Goal: Task Accomplishment & Management: Manage account settings

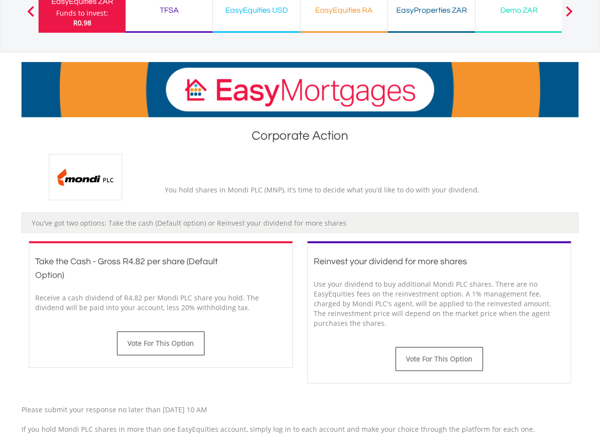
scroll to position [147, 0]
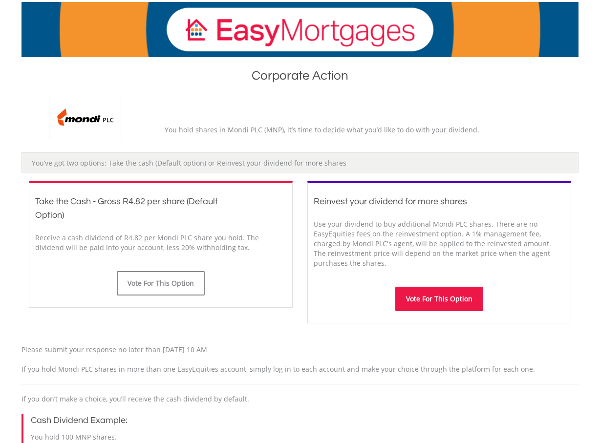
click at [424, 297] on button "Vote For This Option" at bounding box center [439, 299] width 88 height 24
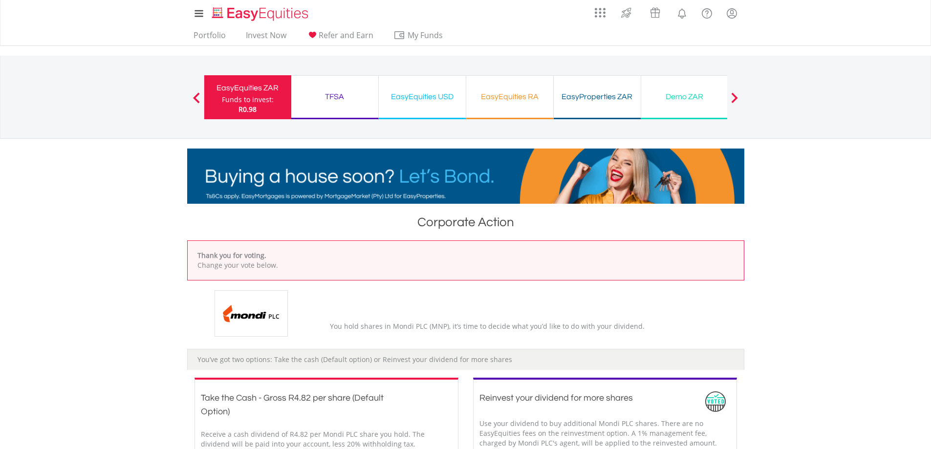
click at [270, 104] on div "Funds to invest:" at bounding box center [248, 100] width 52 height 10
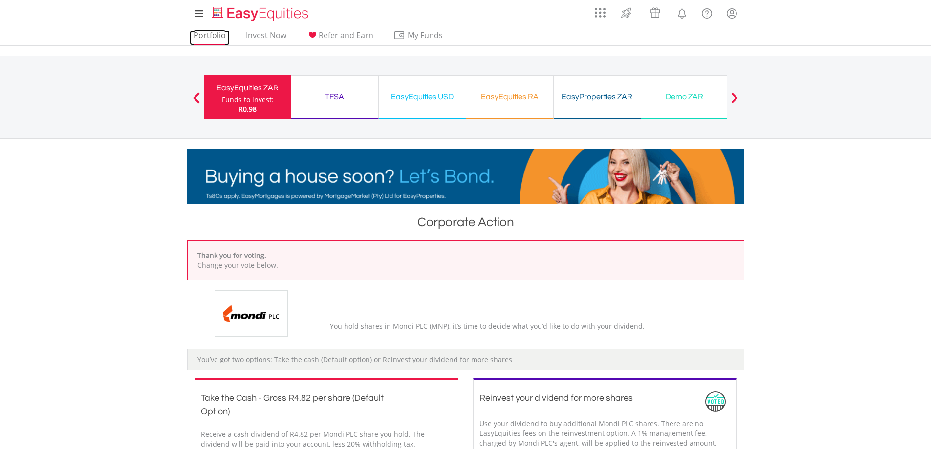
click at [207, 32] on link "Portfolio" at bounding box center [210, 37] width 40 height 15
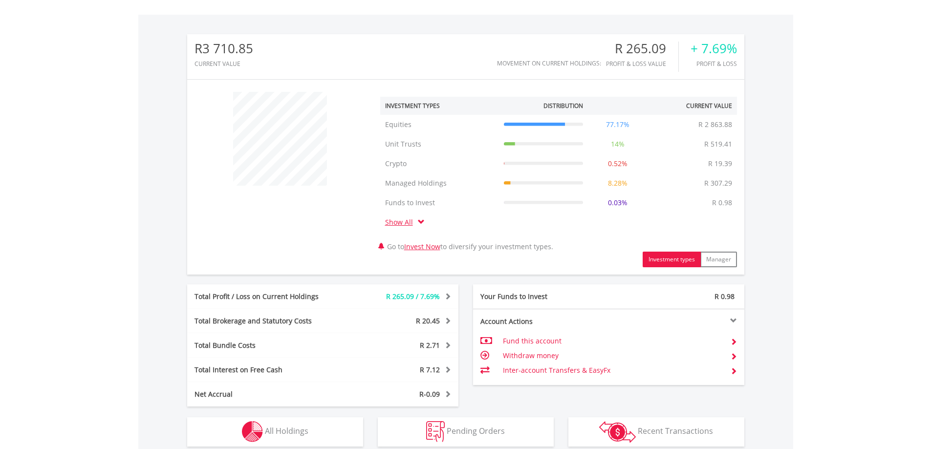
scroll to position [147, 0]
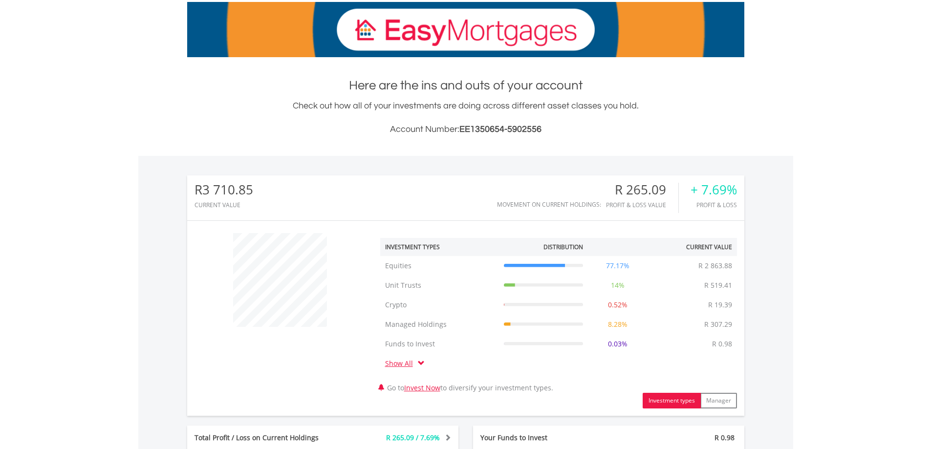
click at [422, 361] on span at bounding box center [421, 363] width 7 height 7
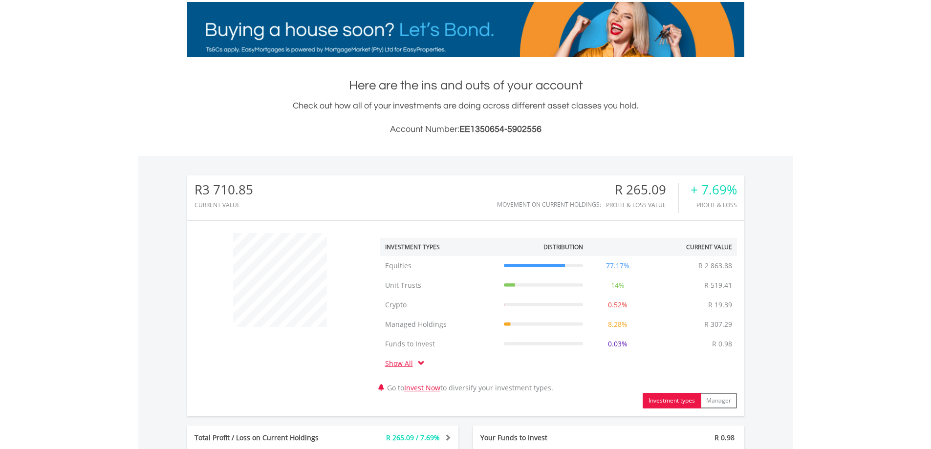
click at [414, 363] on link "Show All" at bounding box center [401, 363] width 33 height 9
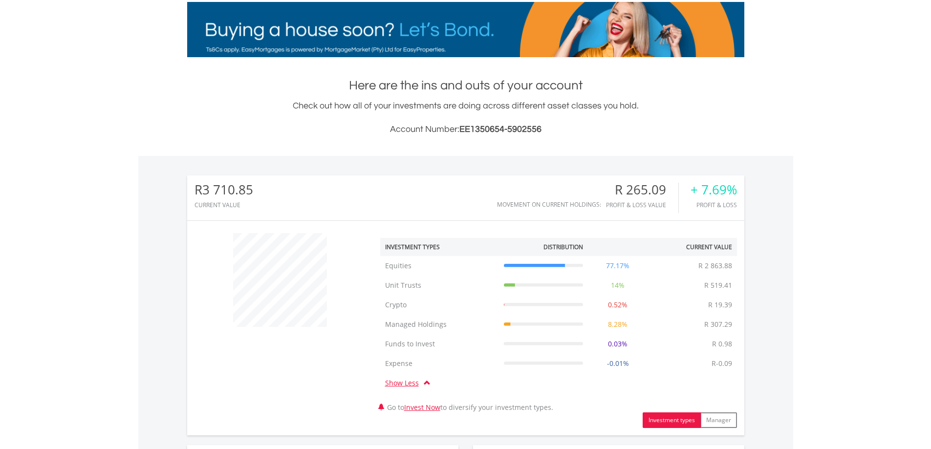
scroll to position [0, 0]
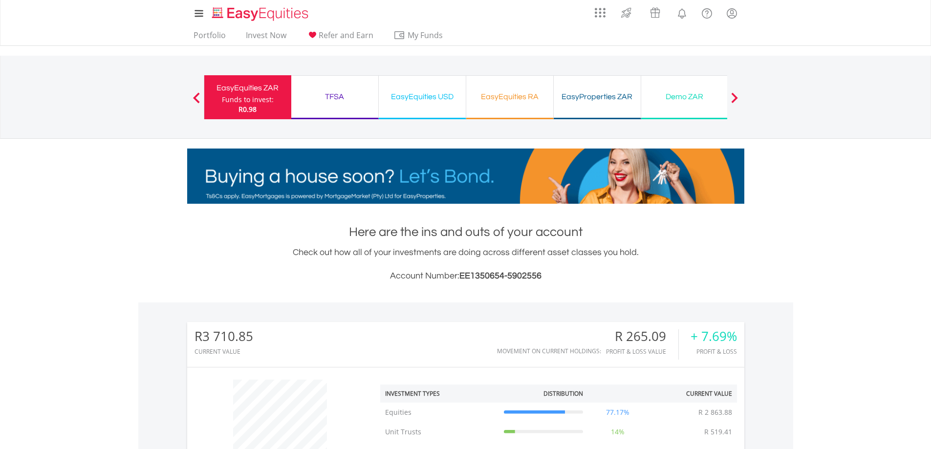
click at [321, 107] on div "TFSA Funds to invest: R0.98" at bounding box center [334, 97] width 87 height 44
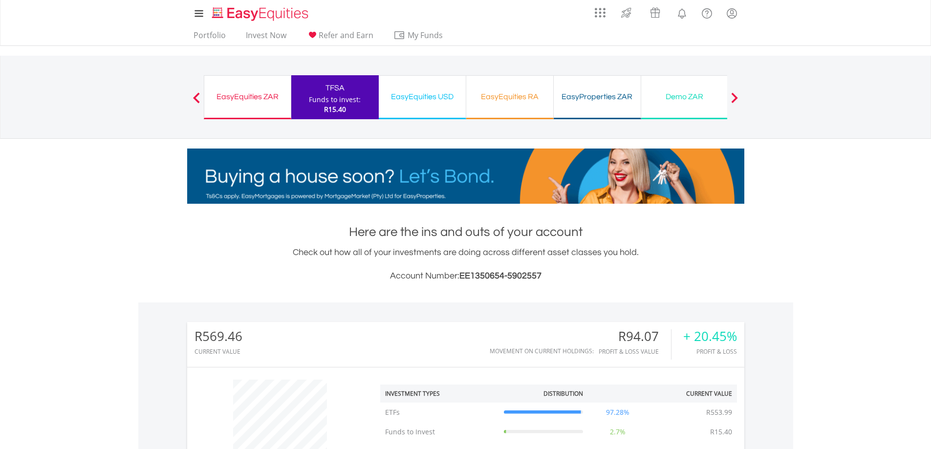
click at [257, 104] on div "EasyEquities ZAR Funds to invest: R15.40" at bounding box center [247, 97] width 87 height 44
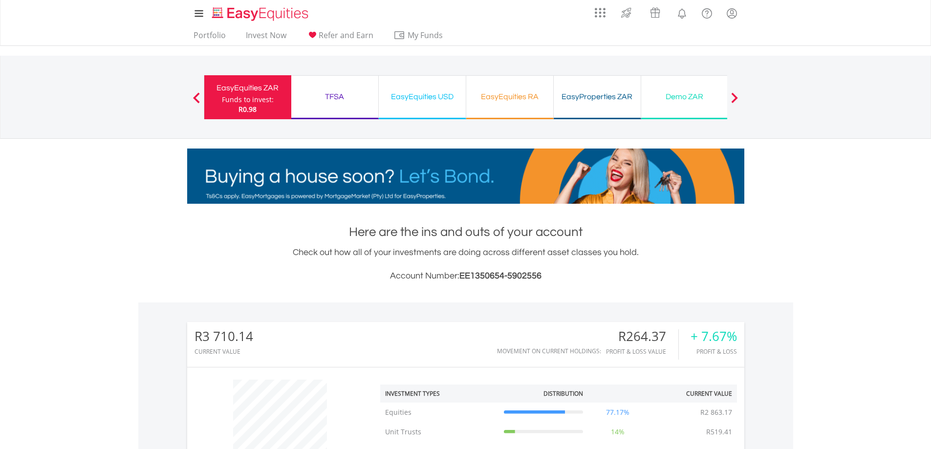
click at [481, 101] on div "EasyEquities RA" at bounding box center [509, 97] width 75 height 14
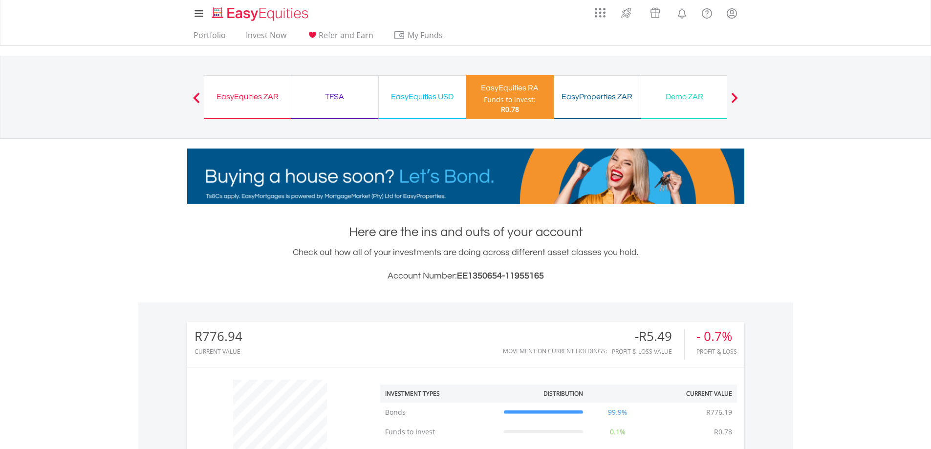
click at [596, 106] on div "EasyProperties ZAR Funds to invest: R0.78" at bounding box center [597, 97] width 87 height 44
click at [240, 100] on div "EasyEquities ZAR" at bounding box center [247, 97] width 75 height 14
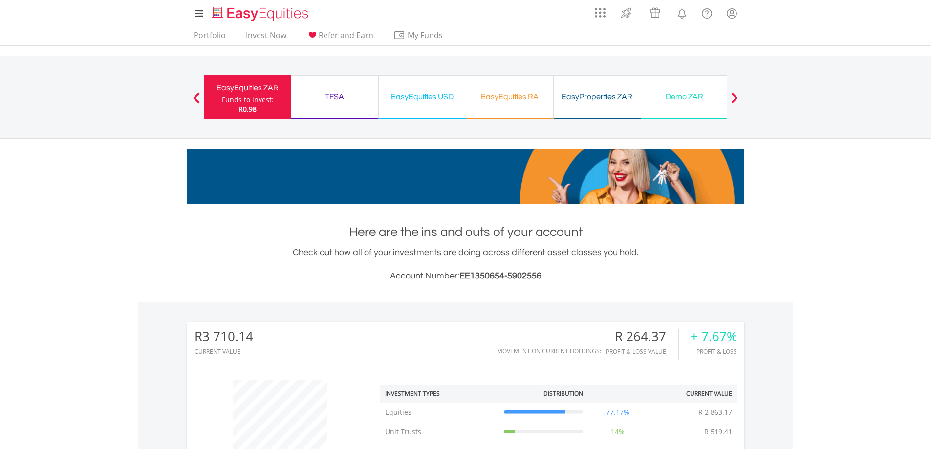
scroll to position [94, 186]
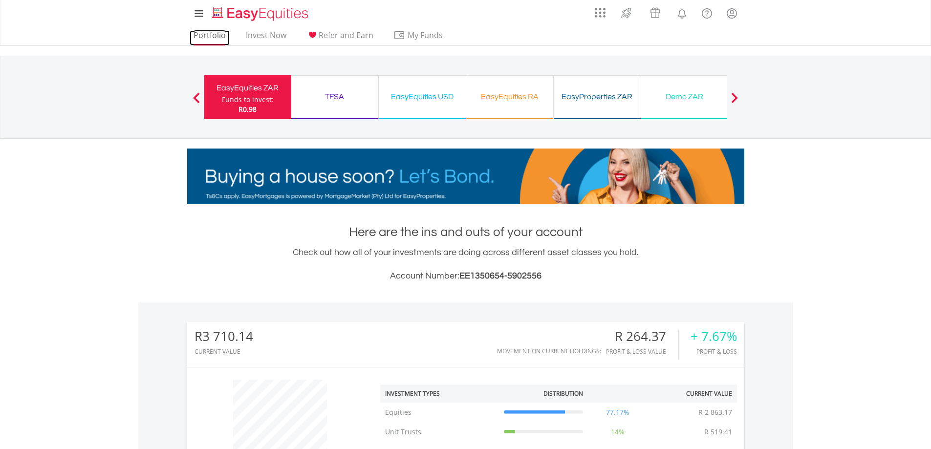
click at [209, 40] on link "Portfolio" at bounding box center [210, 37] width 40 height 15
